Goal: Transaction & Acquisition: Obtain resource

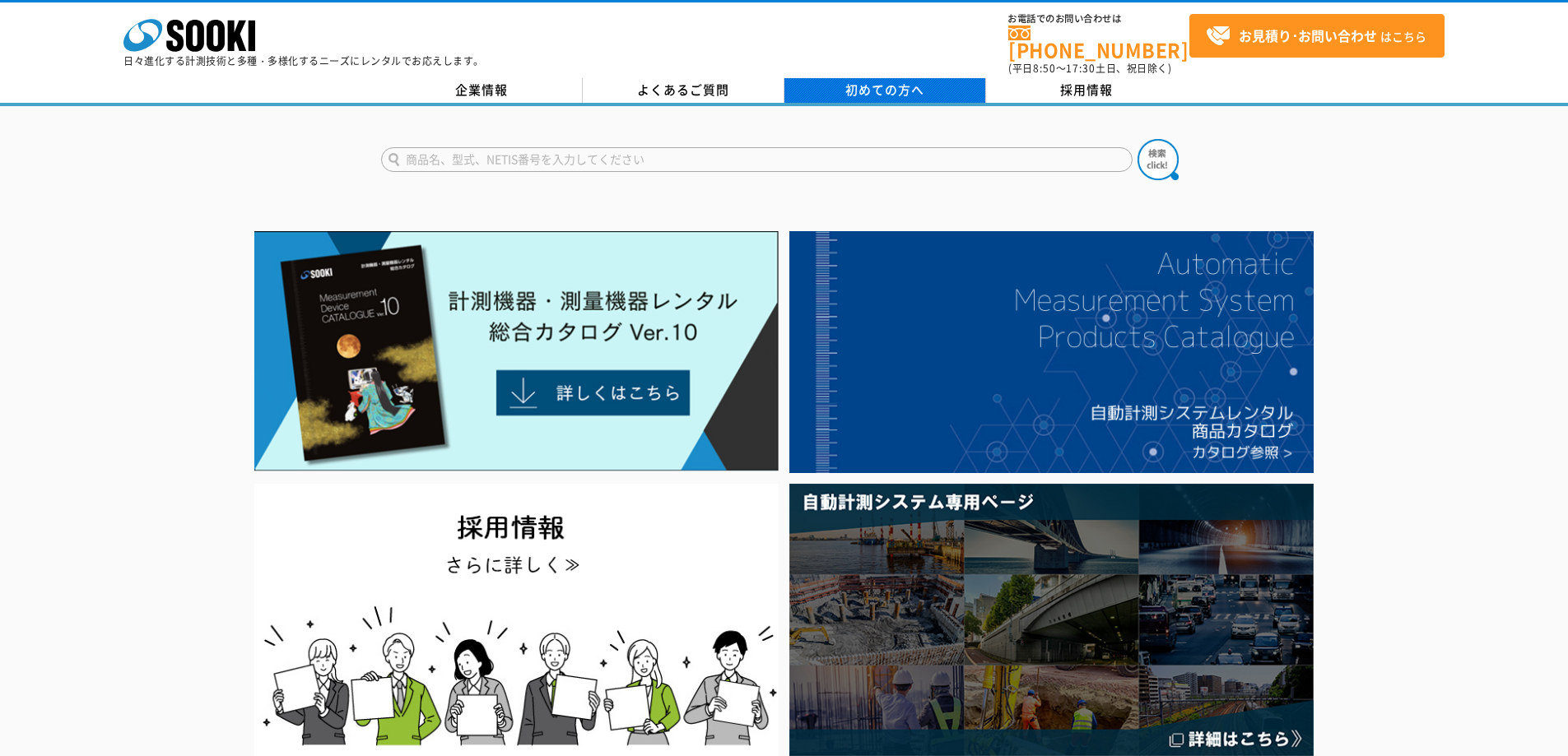
click at [877, 80] on span "初めての方へ" at bounding box center [885, 89] width 79 height 18
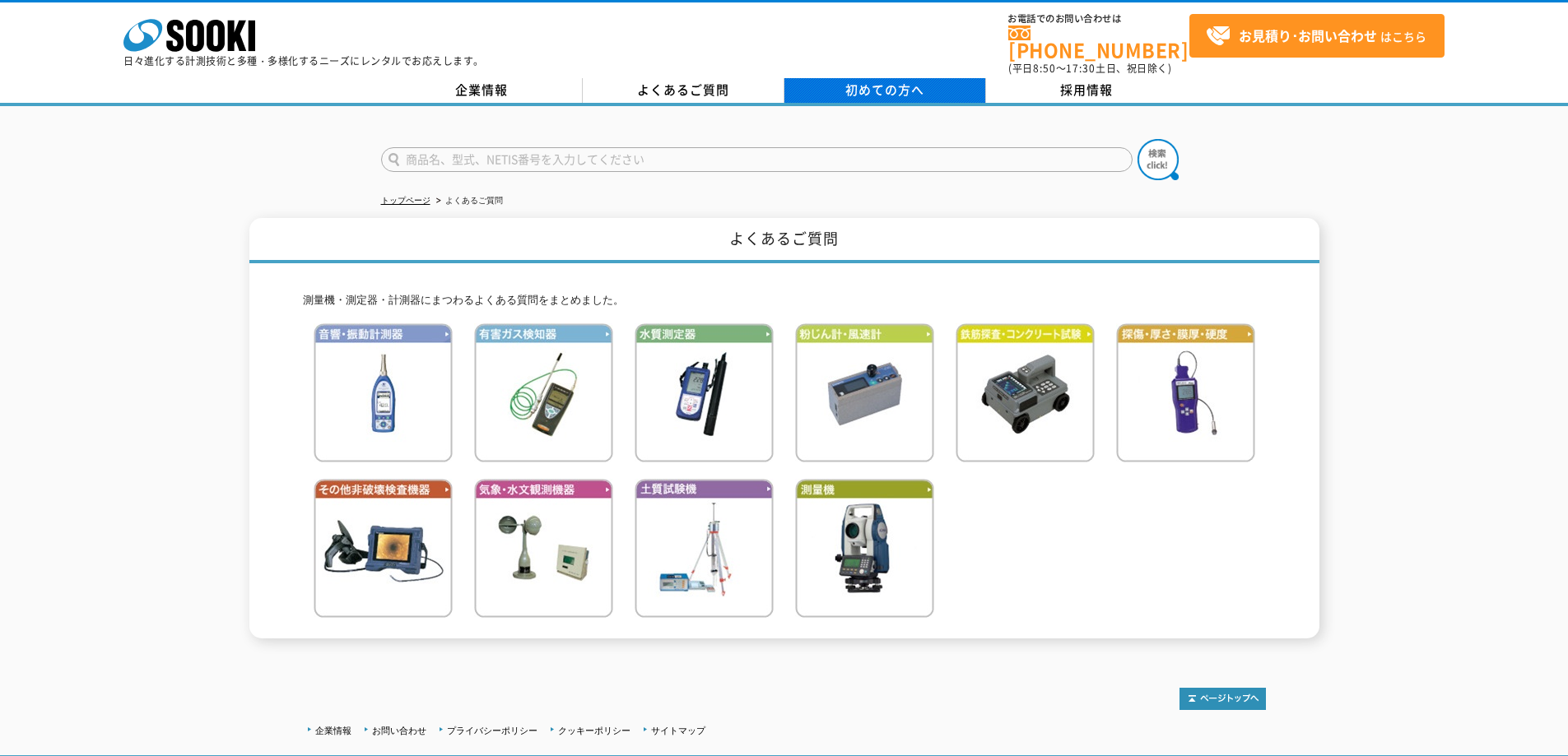
click at [857, 80] on span "初めての方へ" at bounding box center [885, 89] width 79 height 18
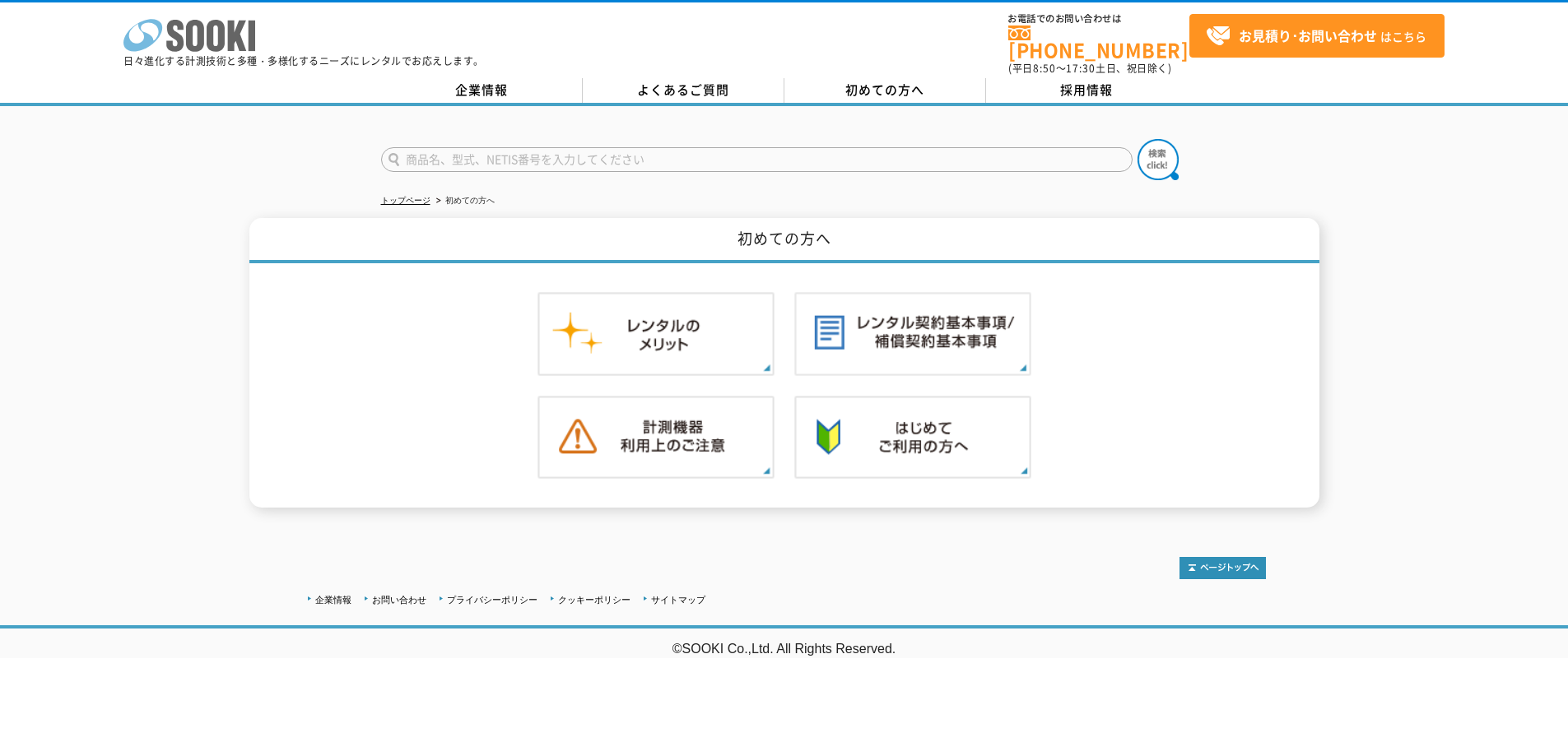
click at [189, 33] on icon at bounding box center [195, 36] width 18 height 32
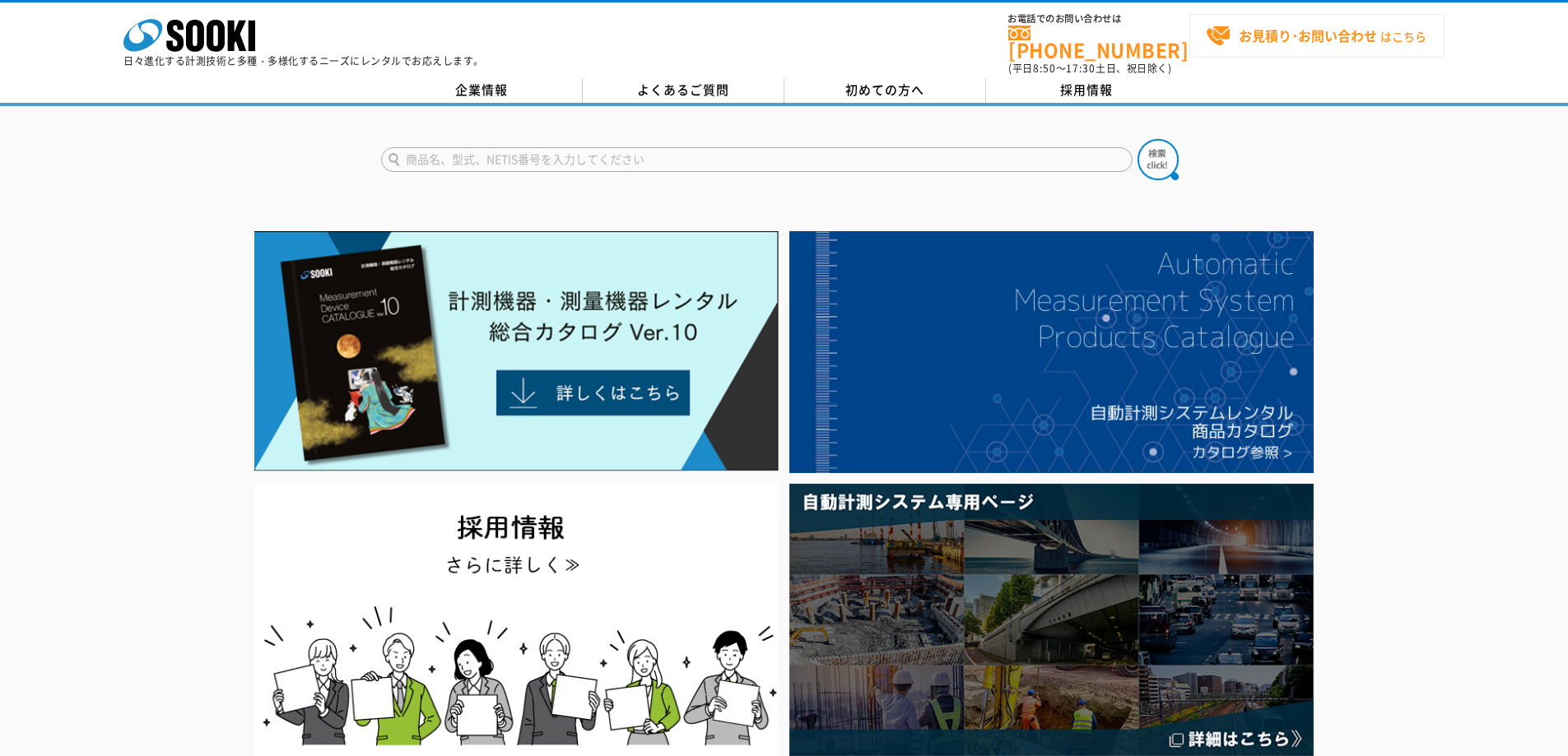
click at [1268, 38] on strong "お見積り･お問い合わせ" at bounding box center [1307, 36] width 138 height 20
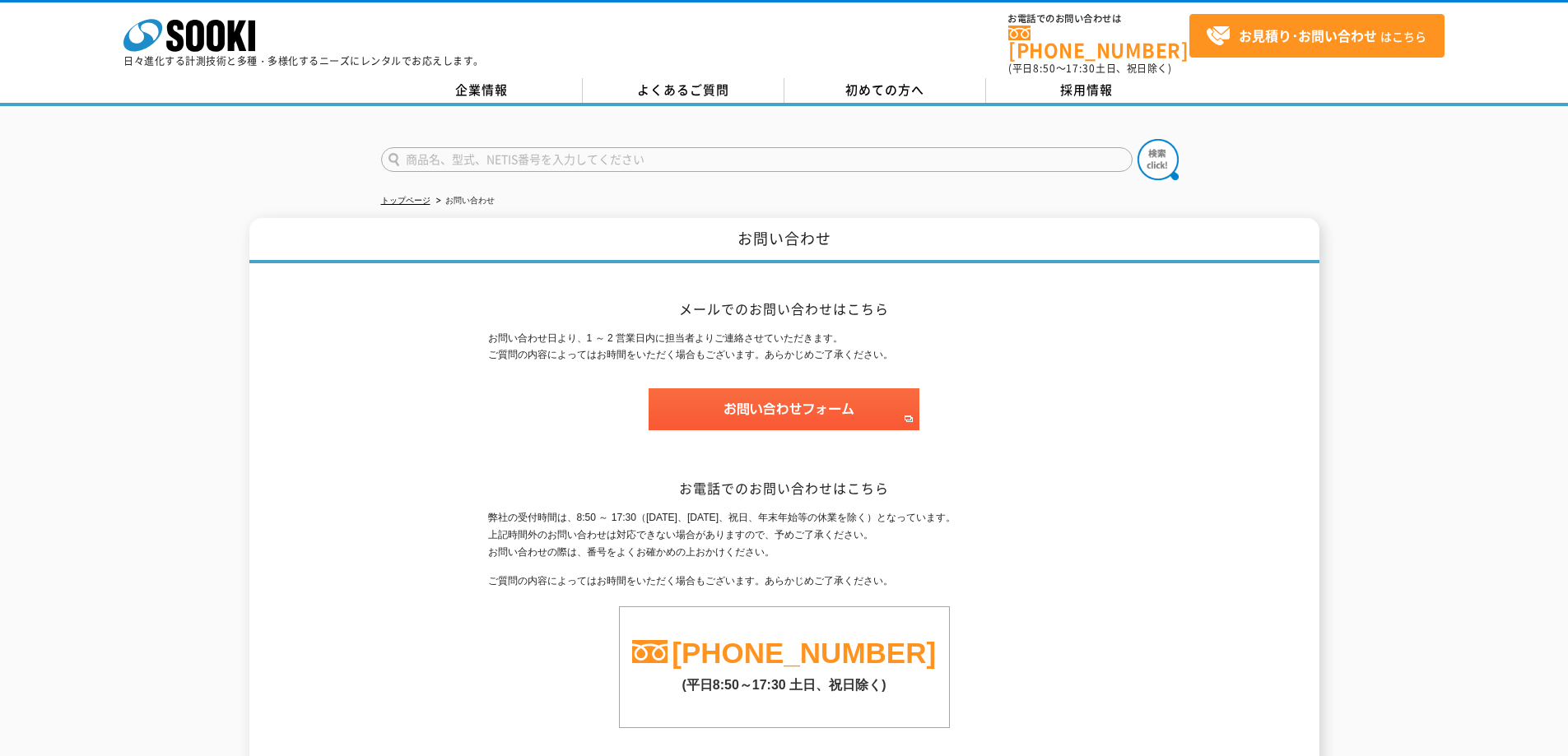
scroll to position [137, 0]
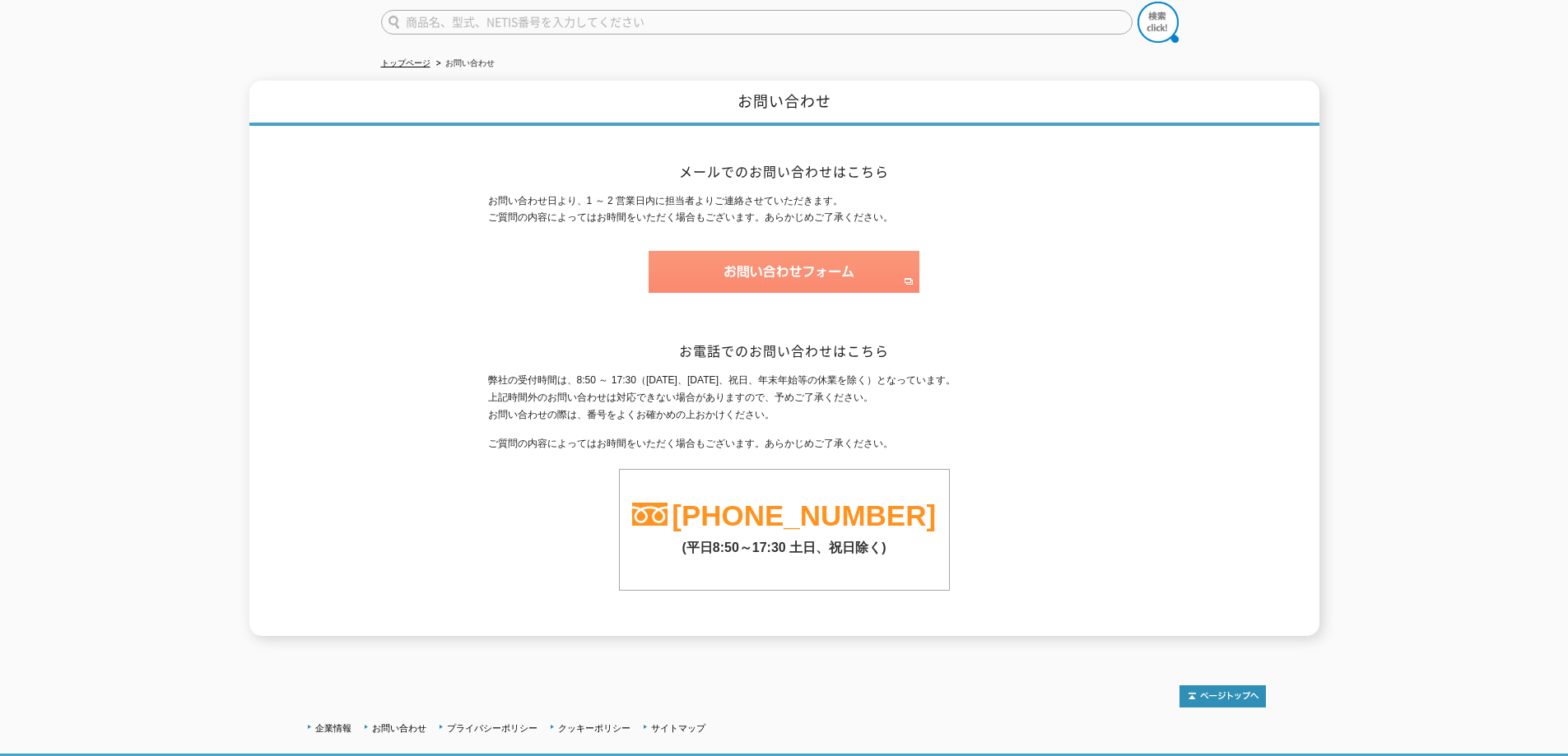
click at [821, 266] on img at bounding box center [784, 272] width 271 height 42
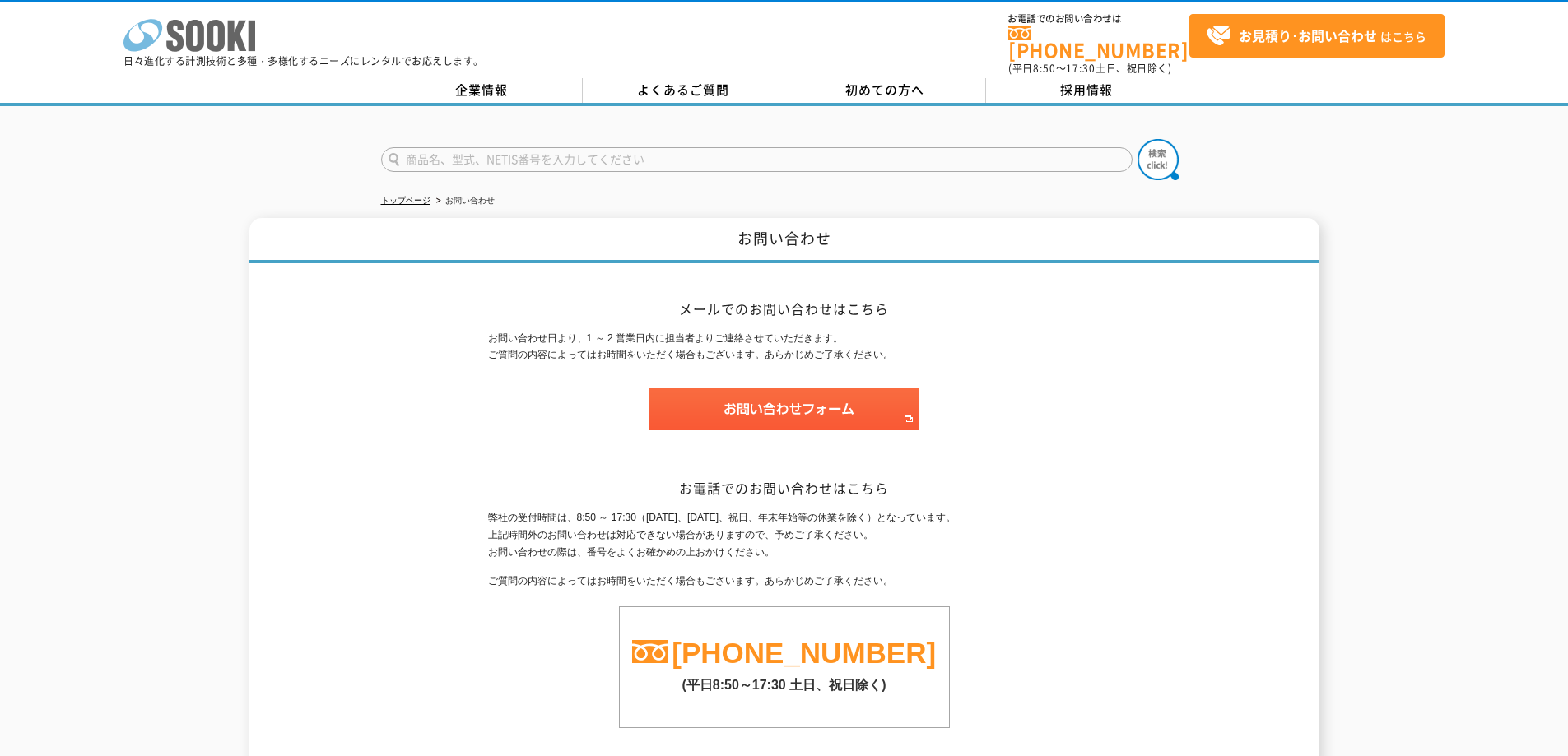
click at [188, 43] on icon at bounding box center [195, 36] width 18 height 32
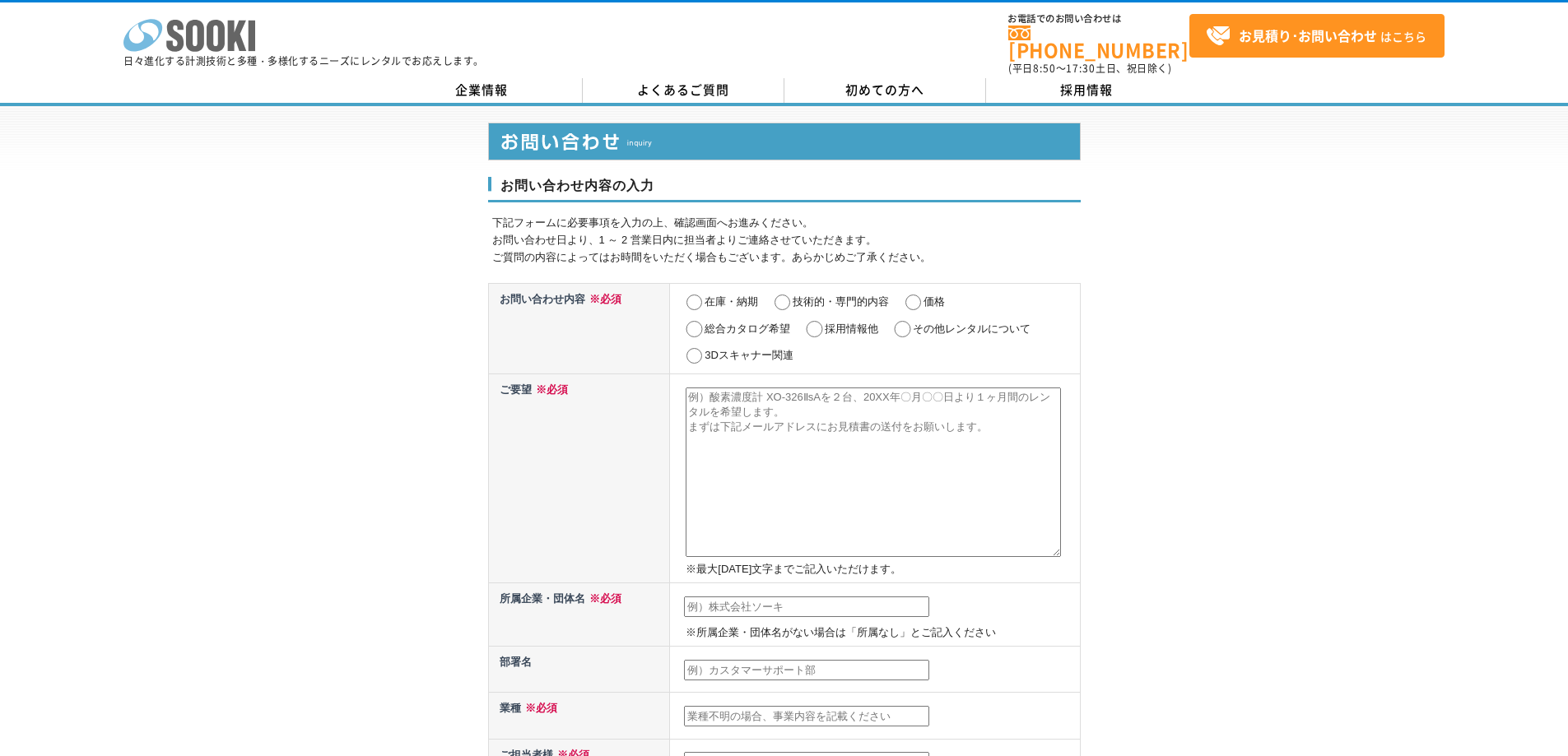
click at [197, 26] on icon "株式会社 ソーキ" at bounding box center [189, 35] width 131 height 33
click at [937, 56] on div "株式会社 ソーキ spMenu 日々進化する計測技術と多種・多様化するニーズにレンタルでお応えします。 お電話でのお問い合わせは 0120-856-990 (…" at bounding box center [784, 39] width 1568 height 74
